Goal: Task Accomplishment & Management: Manage account settings

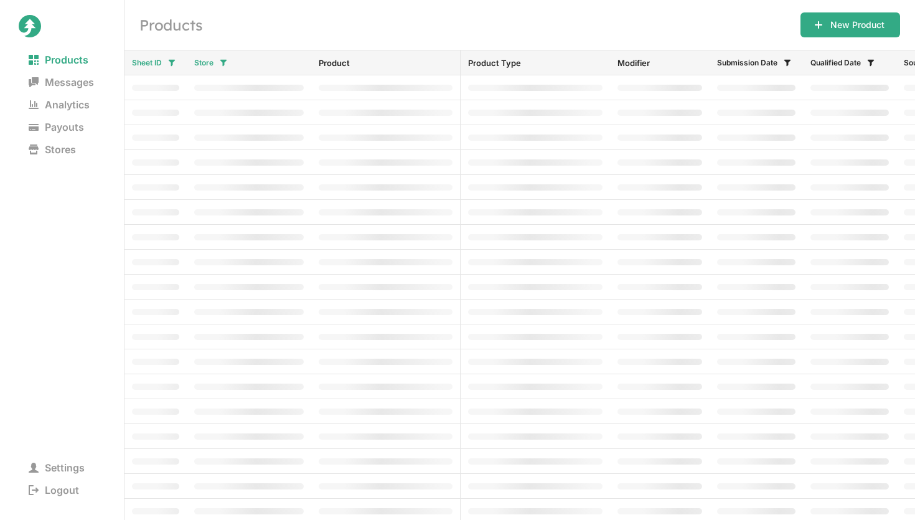
click at [55, 159] on nav "Products Messages Analytics Payouts Stores" at bounding box center [62, 162] width 87 height 227
click at [60, 152] on span "Stores" at bounding box center [52, 149] width 67 height 17
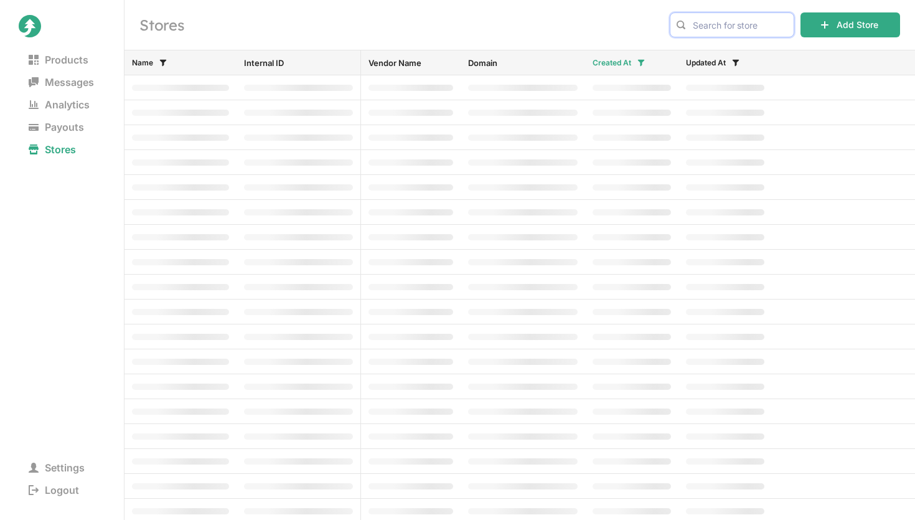
click at [715, 25] on input "text" at bounding box center [732, 24] width 124 height 25
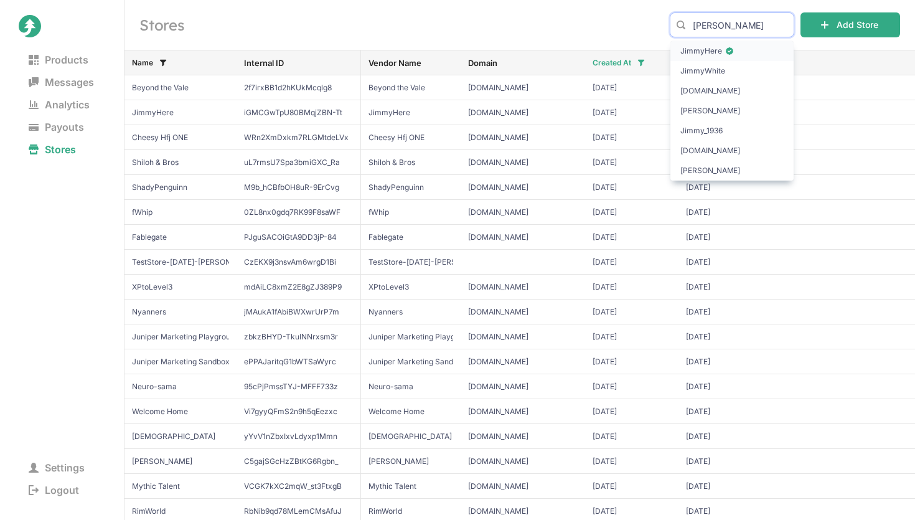
type input "[PERSON_NAME]"
click at [713, 51] on span "JimmyHere" at bounding box center [731, 51] width 103 height 12
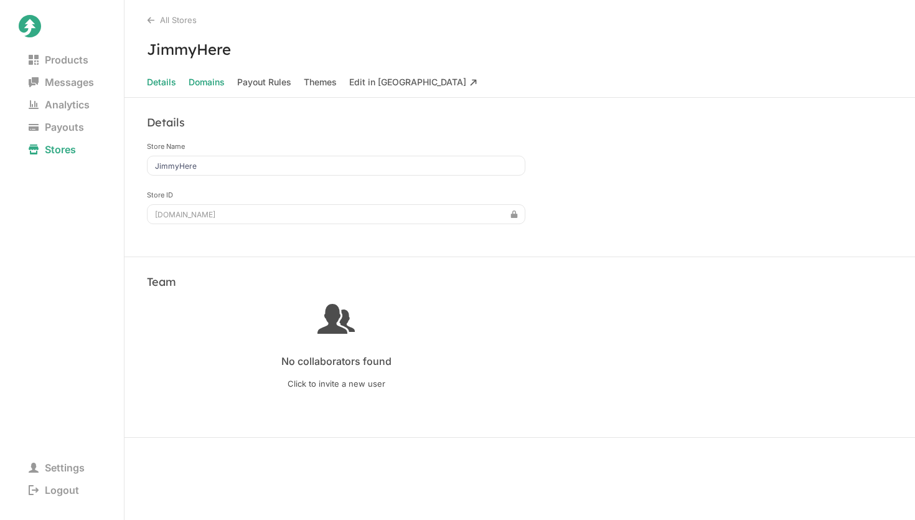
click at [213, 77] on span "Domains" at bounding box center [207, 81] width 36 height 17
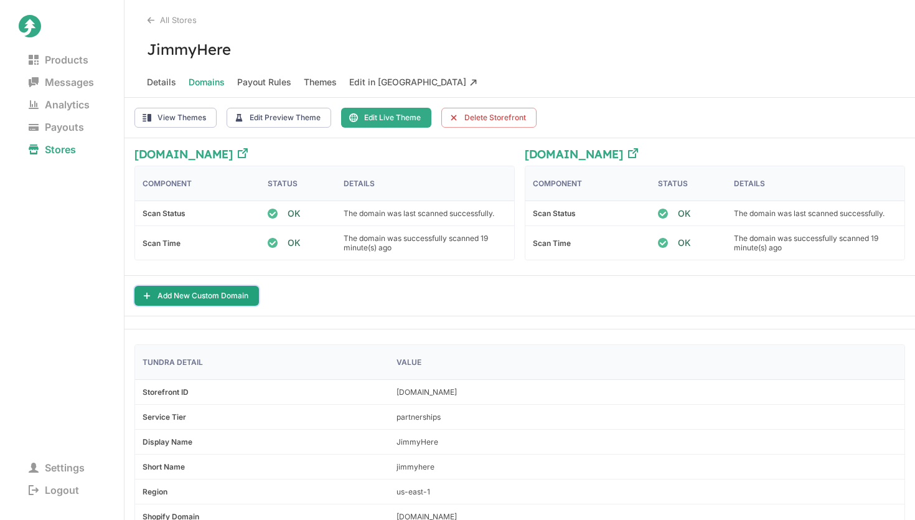
click at [240, 294] on button "Add New Custom Domain" at bounding box center [196, 296] width 124 height 20
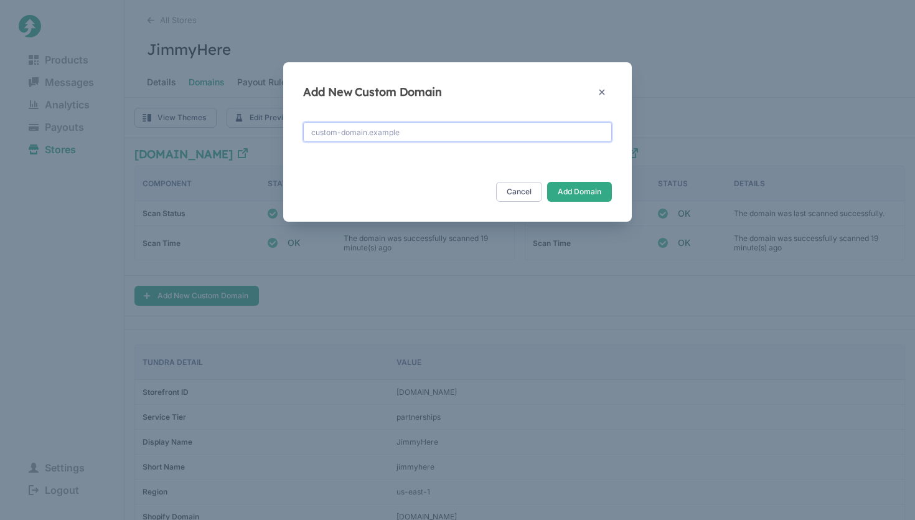
click at [361, 128] on input "text" at bounding box center [457, 132] width 309 height 20
type input "jimmyhere.shop"
click at [586, 190] on button "Add Domain" at bounding box center [579, 192] width 65 height 20
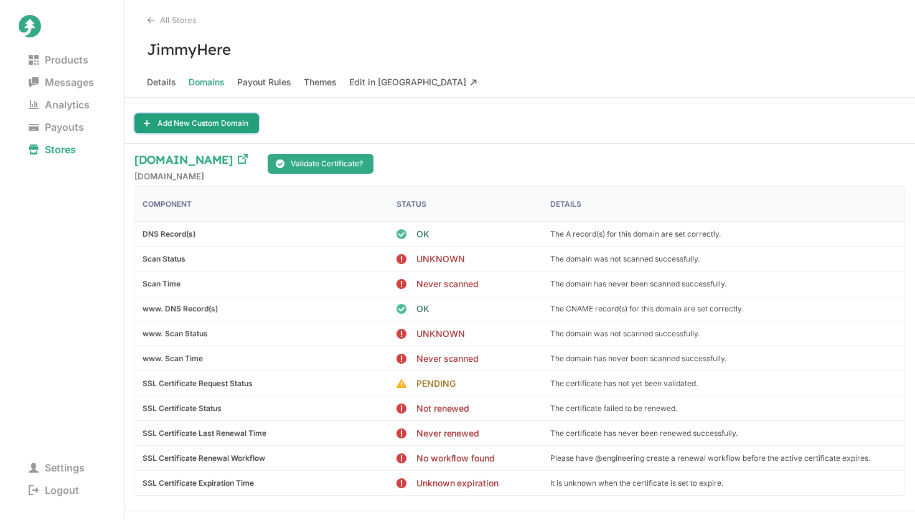
scroll to position [172, 0]
click at [305, 164] on button "Validate Certificate?" at bounding box center [321, 164] width 106 height 20
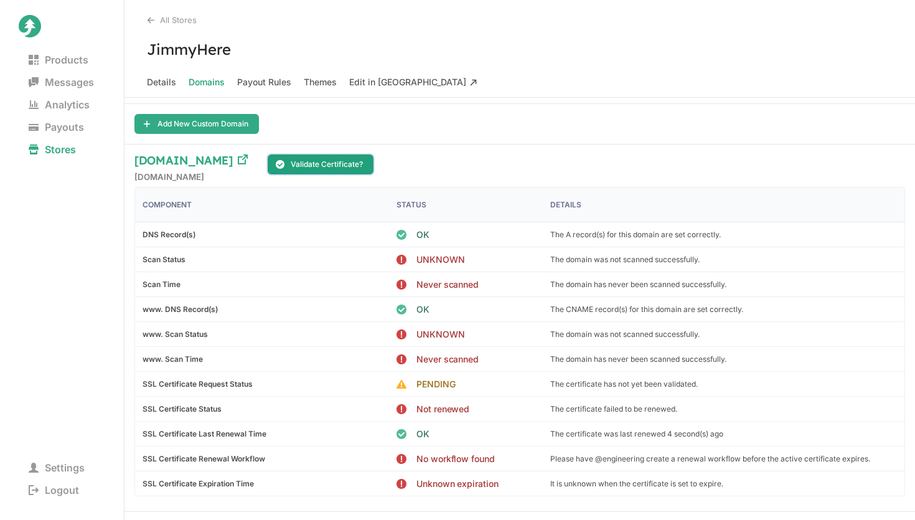
click at [305, 164] on button "Validate Certificate?" at bounding box center [321, 164] width 106 height 20
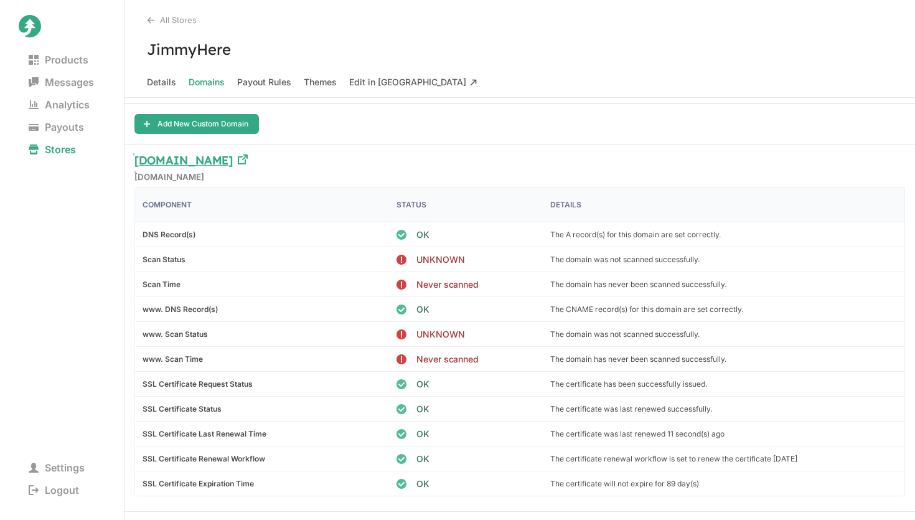
click at [238, 160] on icon at bounding box center [243, 159] width 10 height 10
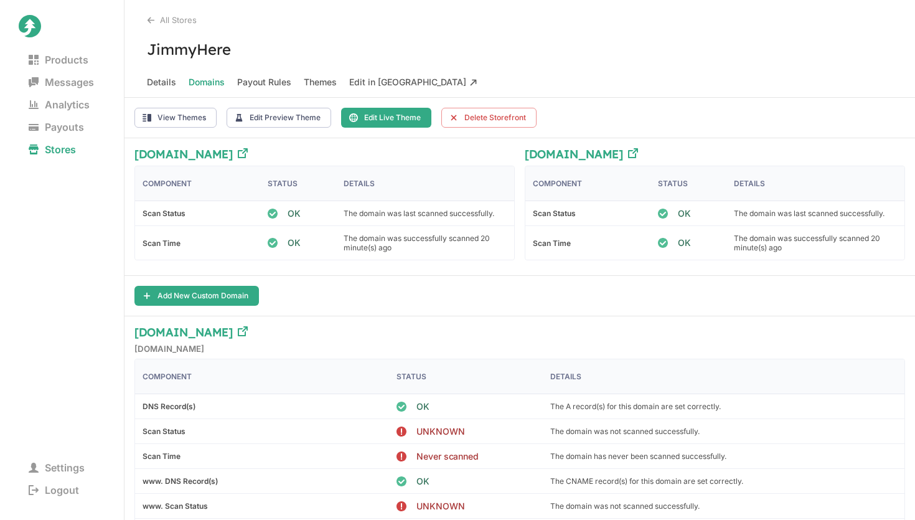
click at [388, 81] on Taiga "Edit in Taiga" at bounding box center [413, 81] width 128 height 17
click at [589, 55] on h3 "JimmyHere" at bounding box center [519, 49] width 790 height 19
click at [220, 329] on div "jimmyhere.shop" at bounding box center [190, 334] width 113 height 17
click at [223, 326] on div "jimmyhere.shop" at bounding box center [190, 334] width 113 height 17
